Goal: Task Accomplishment & Management: Manage account settings

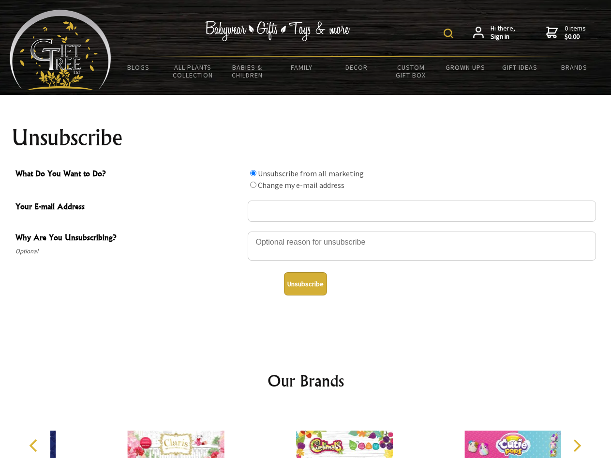
click at [450, 33] on img at bounding box center [449, 34] width 10 height 10
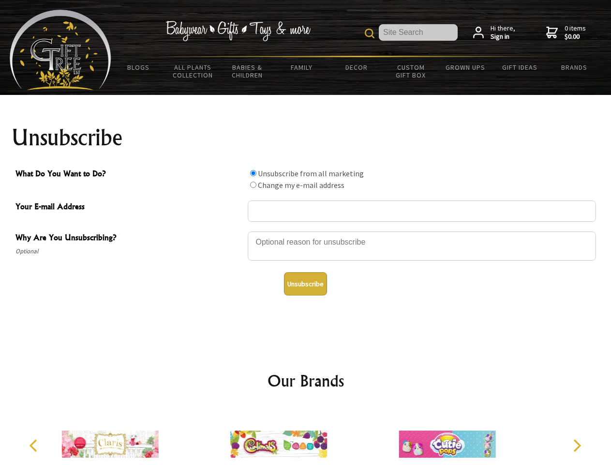
click at [306, 231] on div at bounding box center [422, 247] width 348 height 34
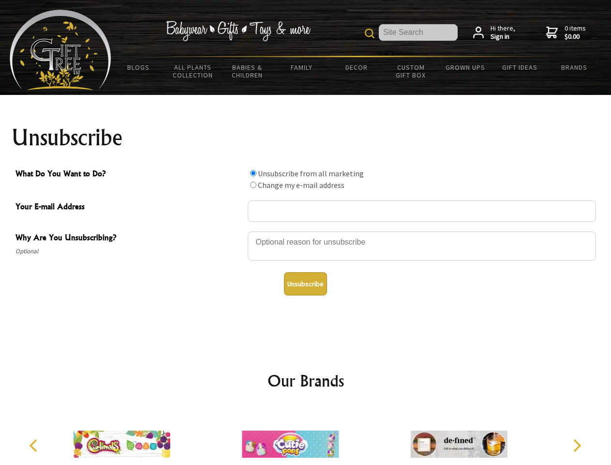
click at [253, 173] on input "What Do You Want to Do?" at bounding box center [253, 173] width 6 height 6
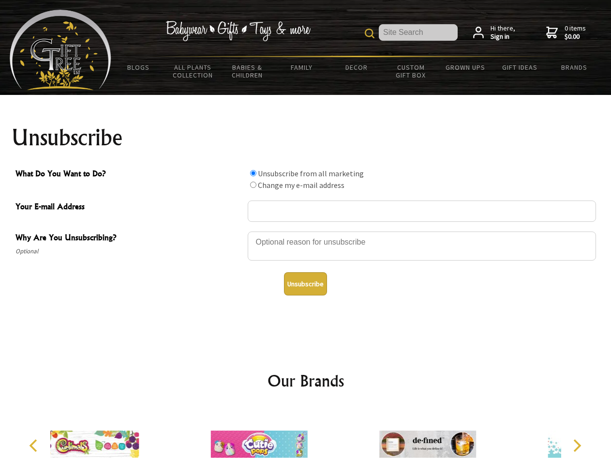
click at [253, 184] on input "What Do You Want to Do?" at bounding box center [253, 184] width 6 height 6
radio input "true"
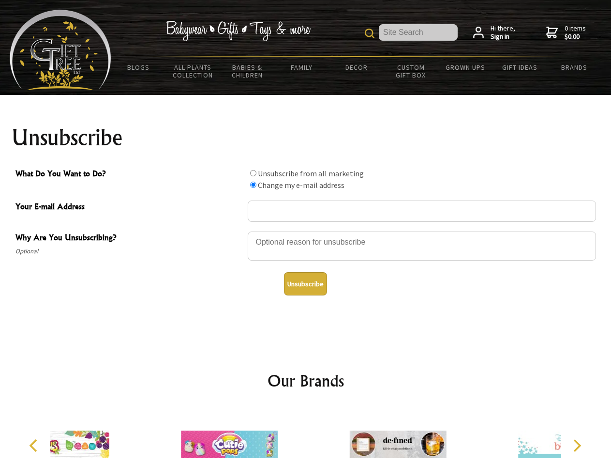
click at [305, 284] on button "Unsubscribe" at bounding box center [305, 283] width 43 height 23
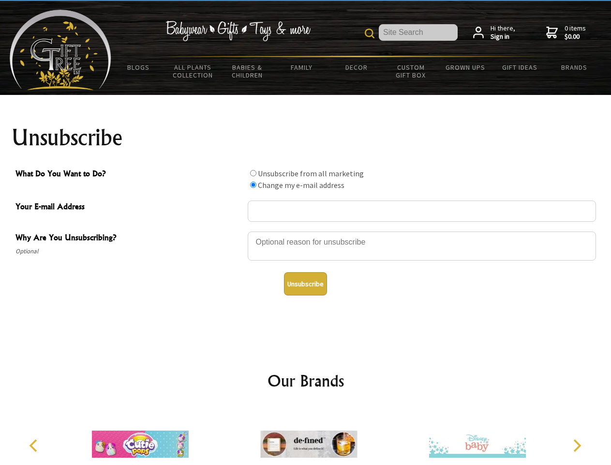
click at [35, 445] on icon "Previous" at bounding box center [34, 445] width 13 height 13
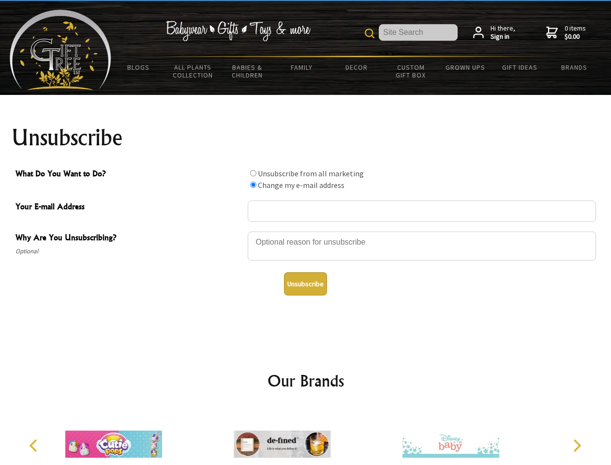
click at [577, 445] on icon "Next" at bounding box center [576, 445] width 13 height 13
